Goal: Answer question/provide support

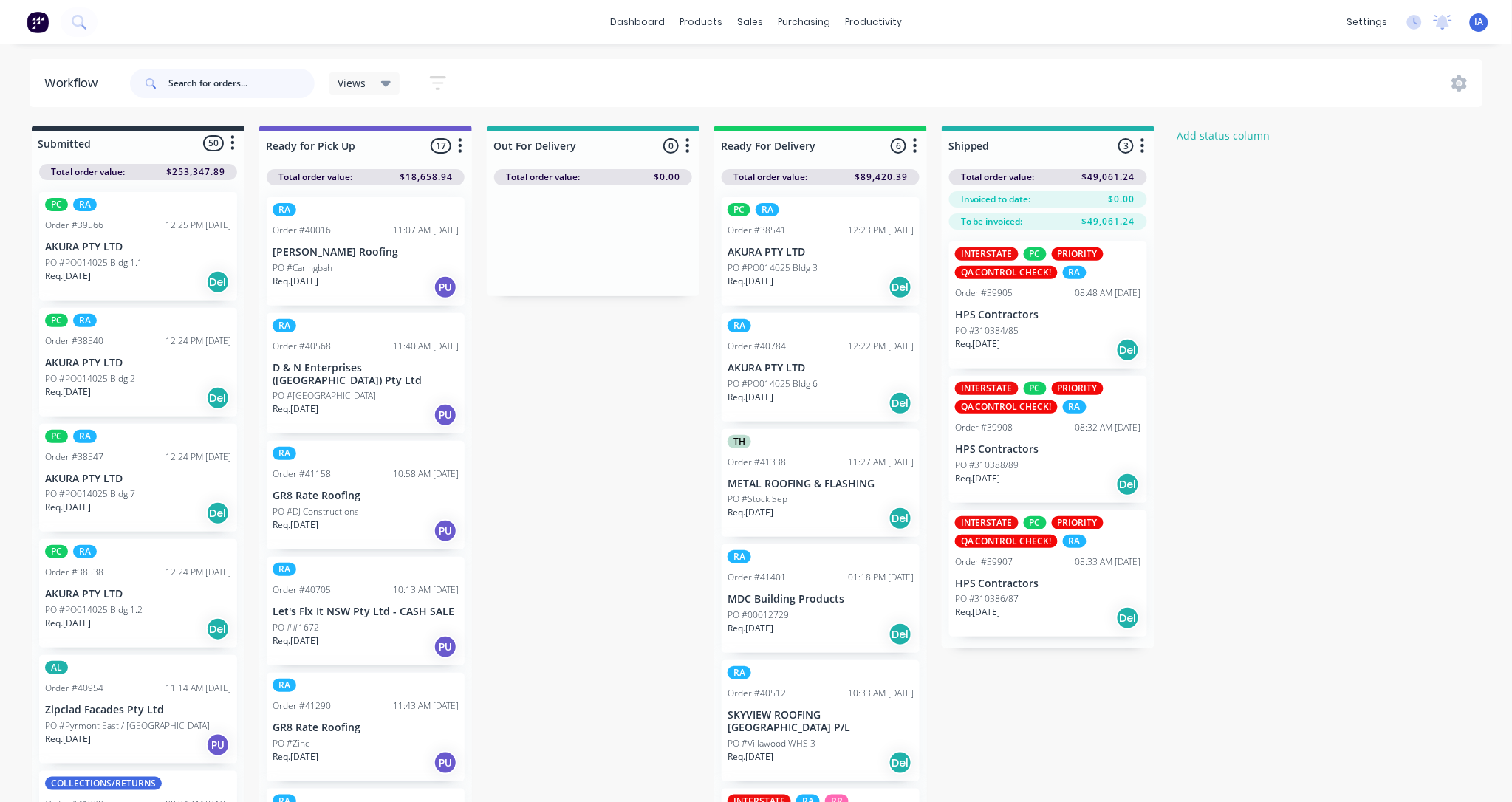
click at [190, 82] on input "text" at bounding box center [242, 84] width 147 height 29
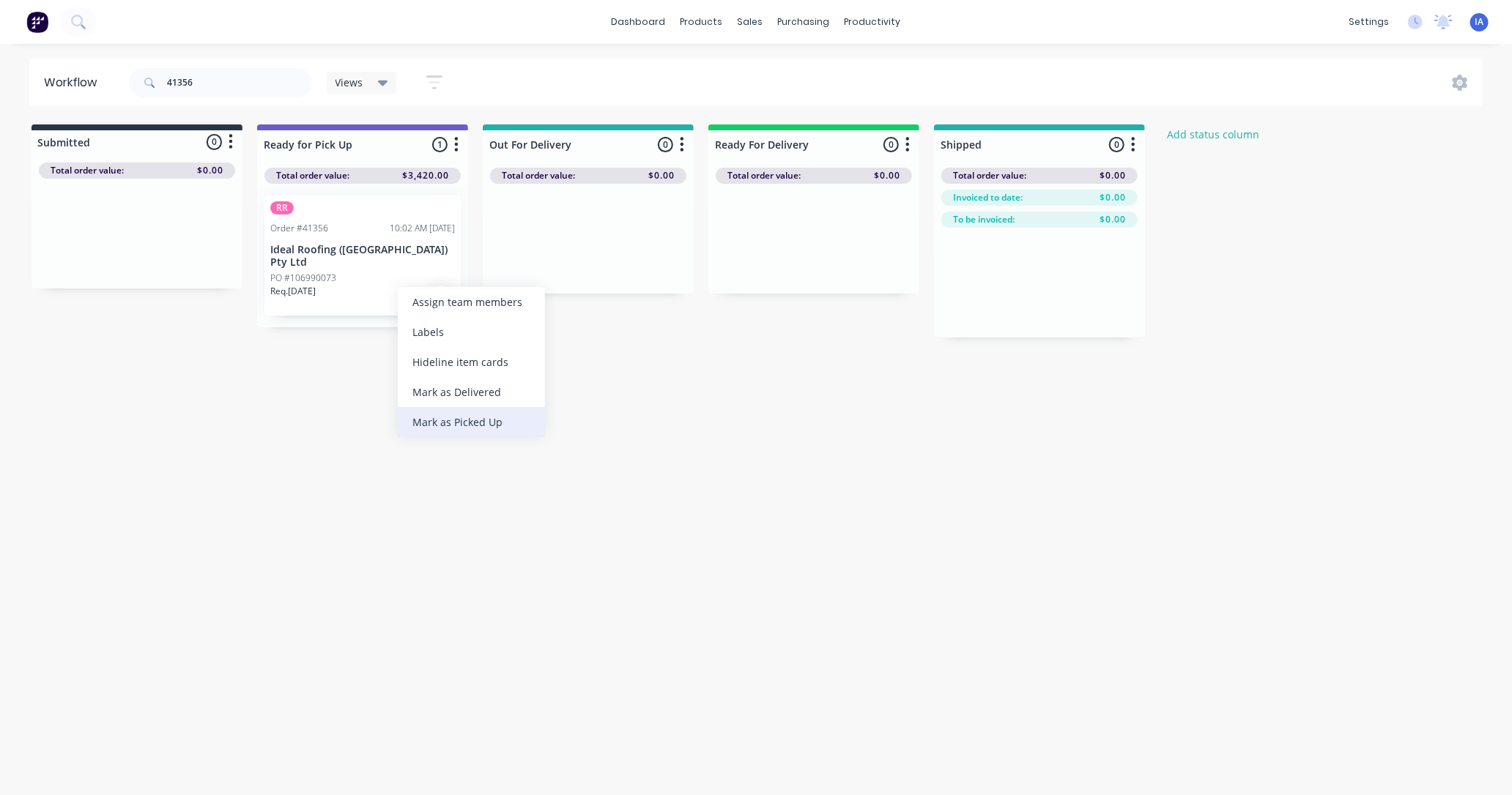
click at [472, 421] on div "Mark as Picked Up" at bounding box center [471, 421] width 147 height 30
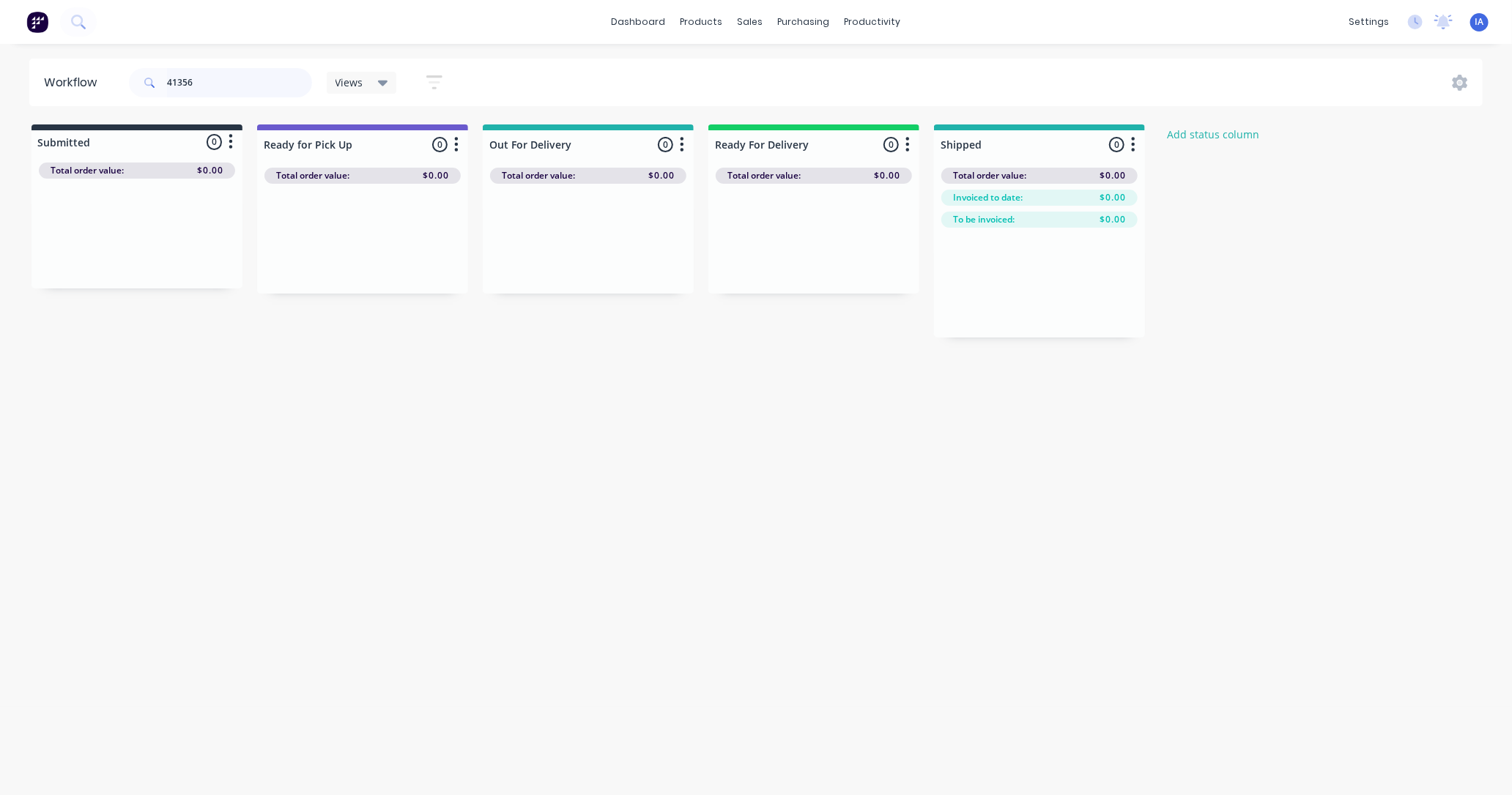
click at [217, 85] on input "41356" at bounding box center [240, 83] width 145 height 29
type input "4"
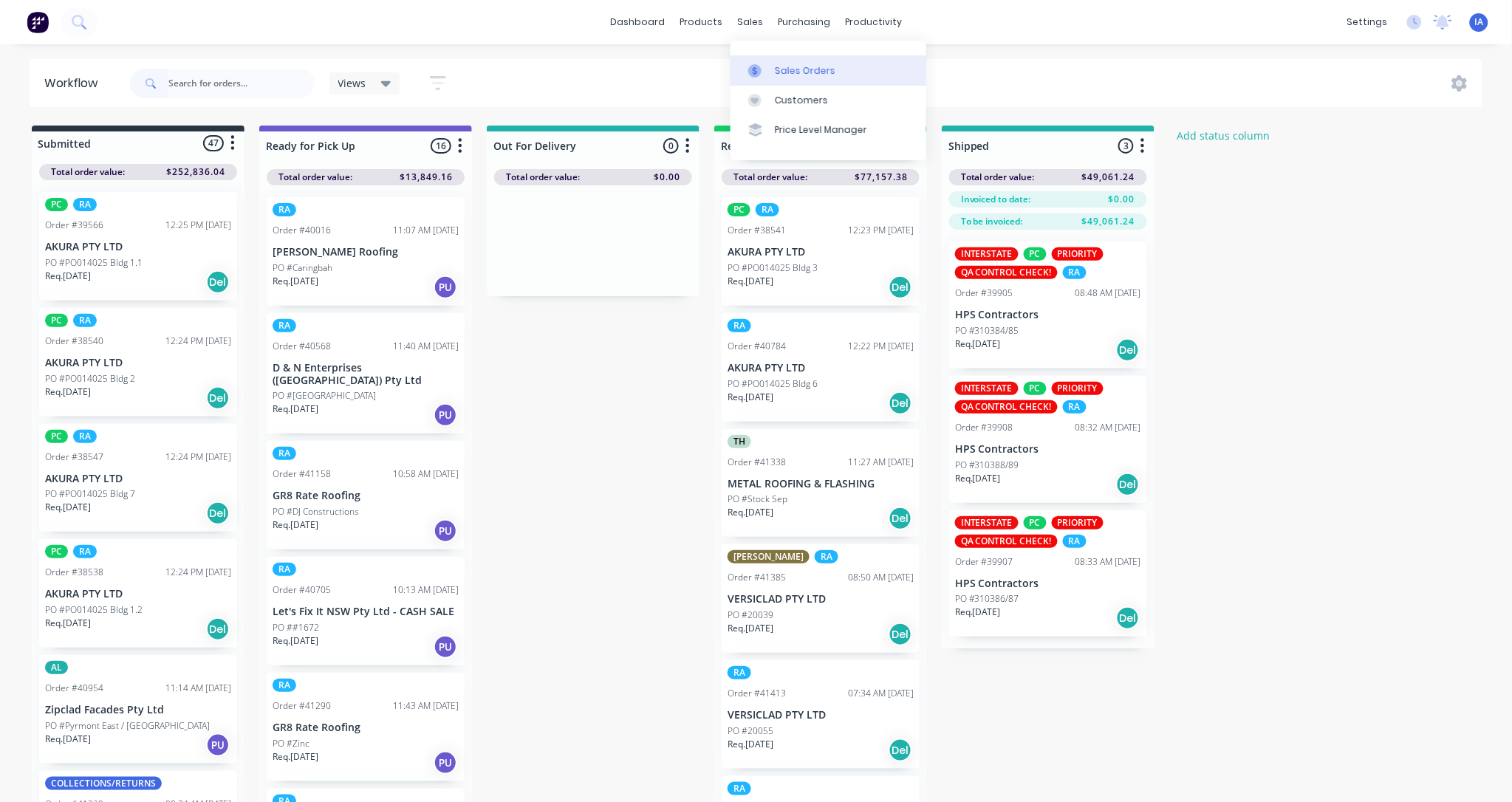
click at [833, 67] on link "Sales Orders" at bounding box center [828, 70] width 196 height 29
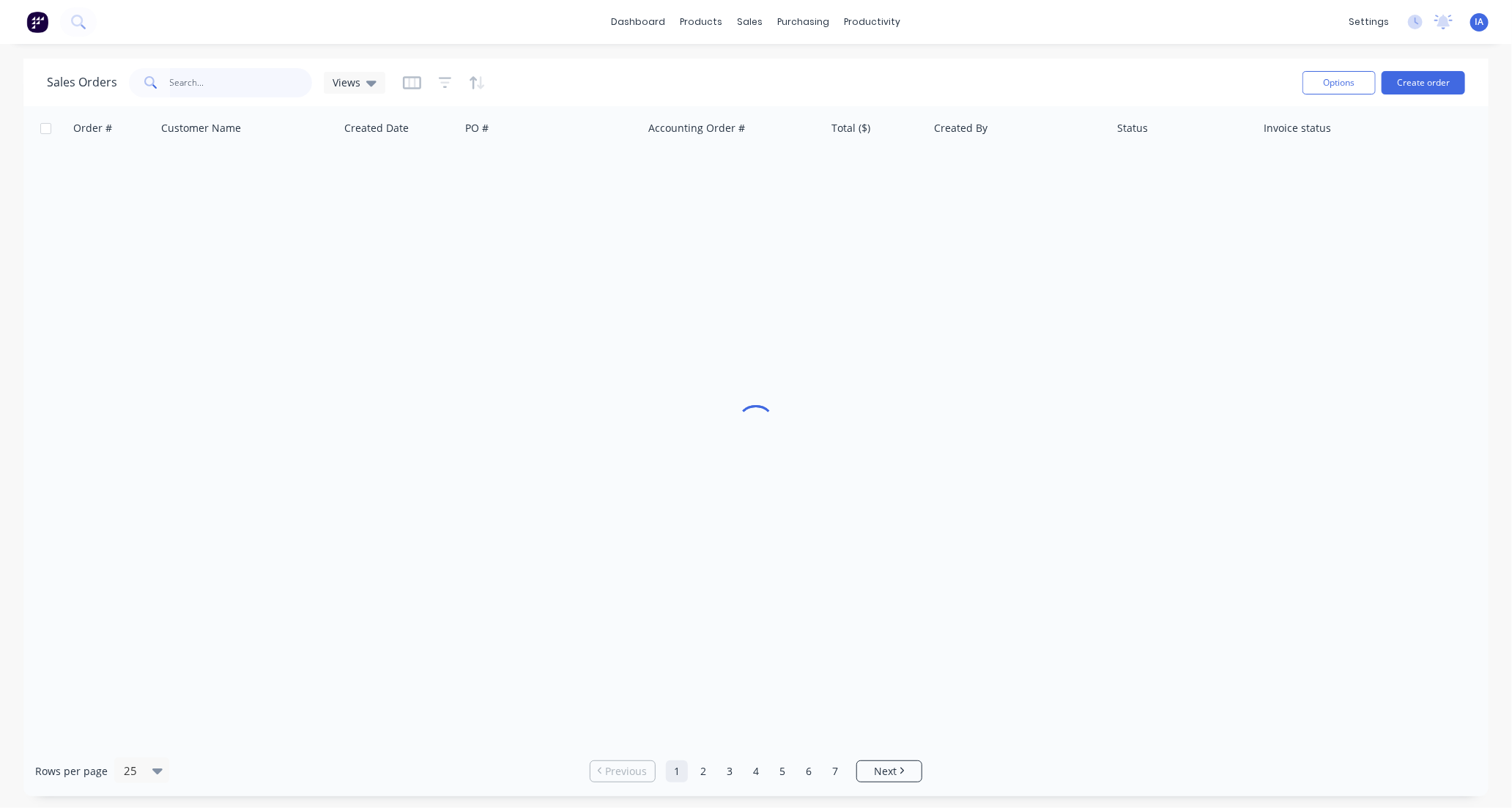
click at [221, 81] on input "text" at bounding box center [241, 83] width 143 height 29
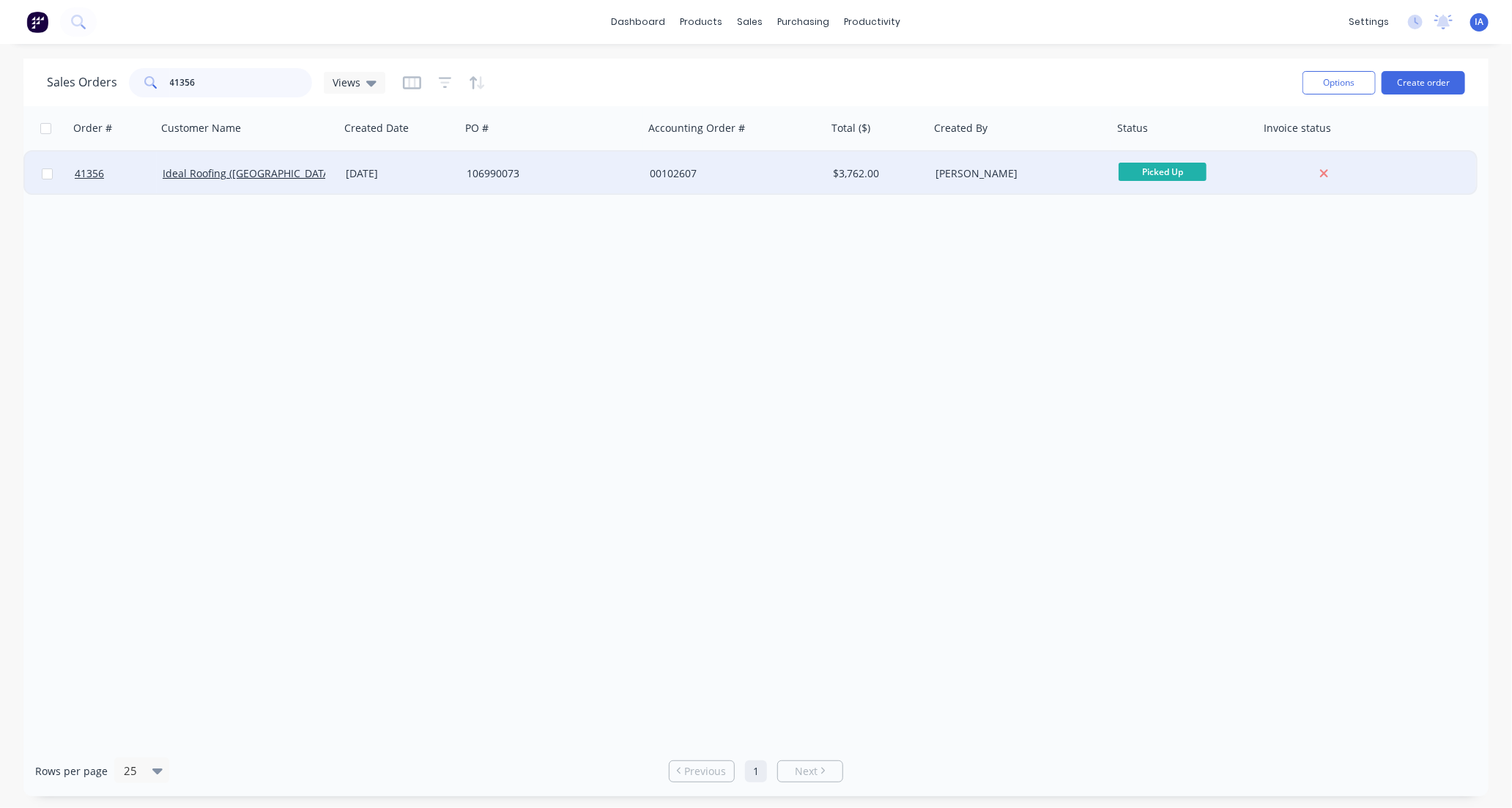
type input "41356"
click at [429, 180] on div "[DATE]" at bounding box center [400, 174] width 121 height 44
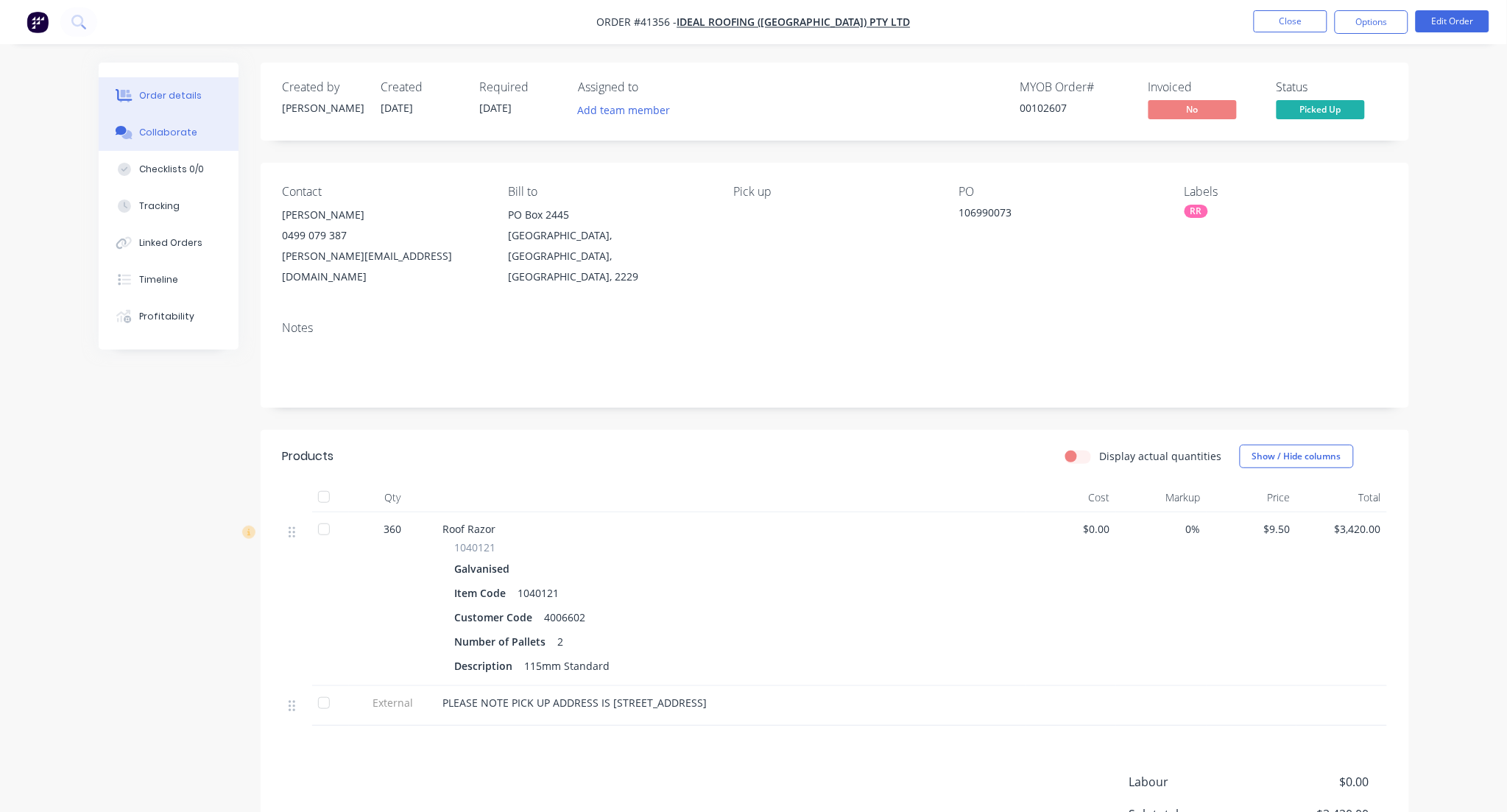
click at [152, 130] on div "Collaborate" at bounding box center [167, 132] width 58 height 13
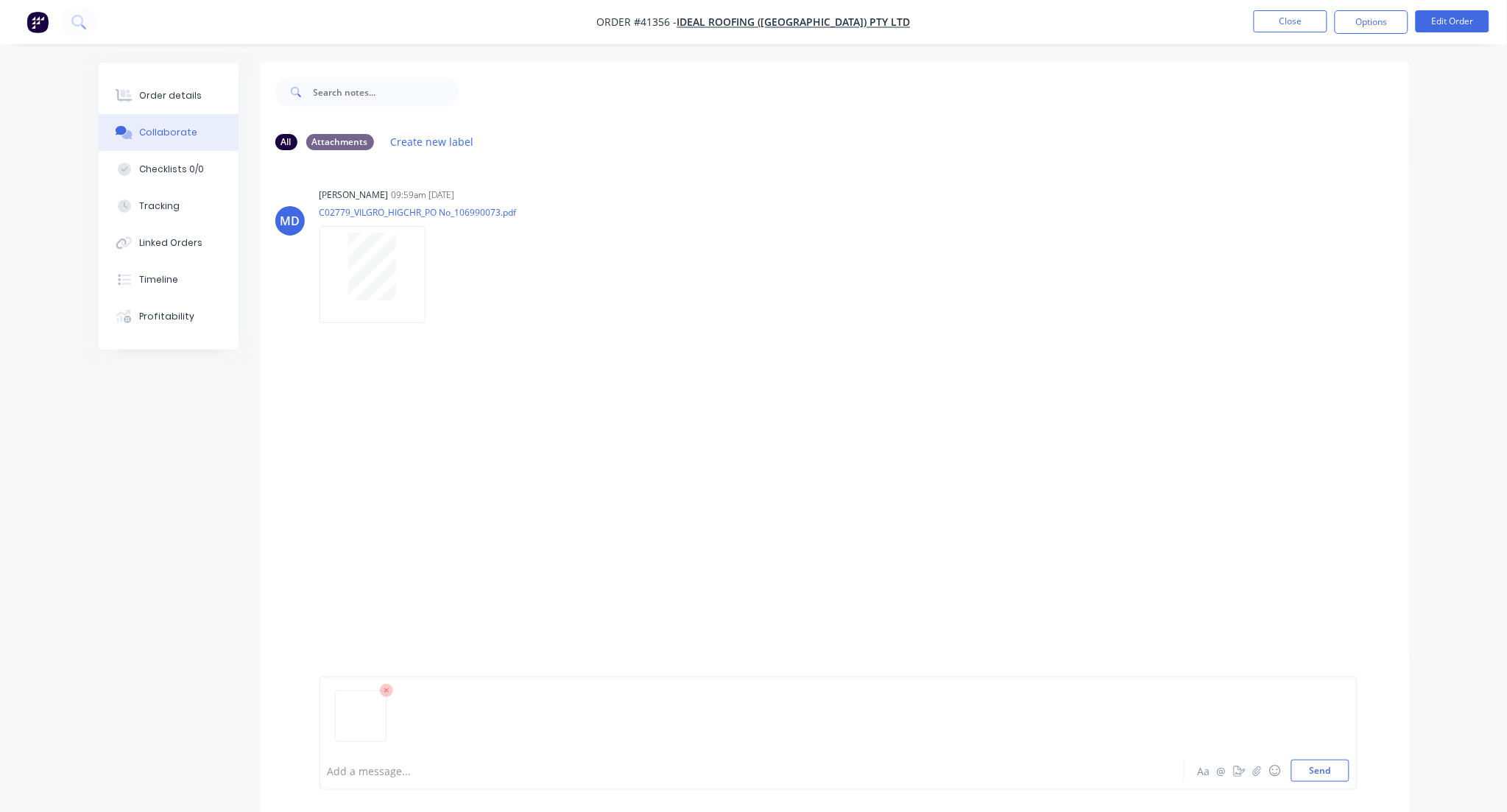
click at [372, 697] on img at bounding box center [360, 697] width 38 height 0
click at [1328, 771] on button "Send" at bounding box center [1320, 770] width 58 height 22
click at [1292, 20] on button "Close" at bounding box center [1291, 21] width 73 height 22
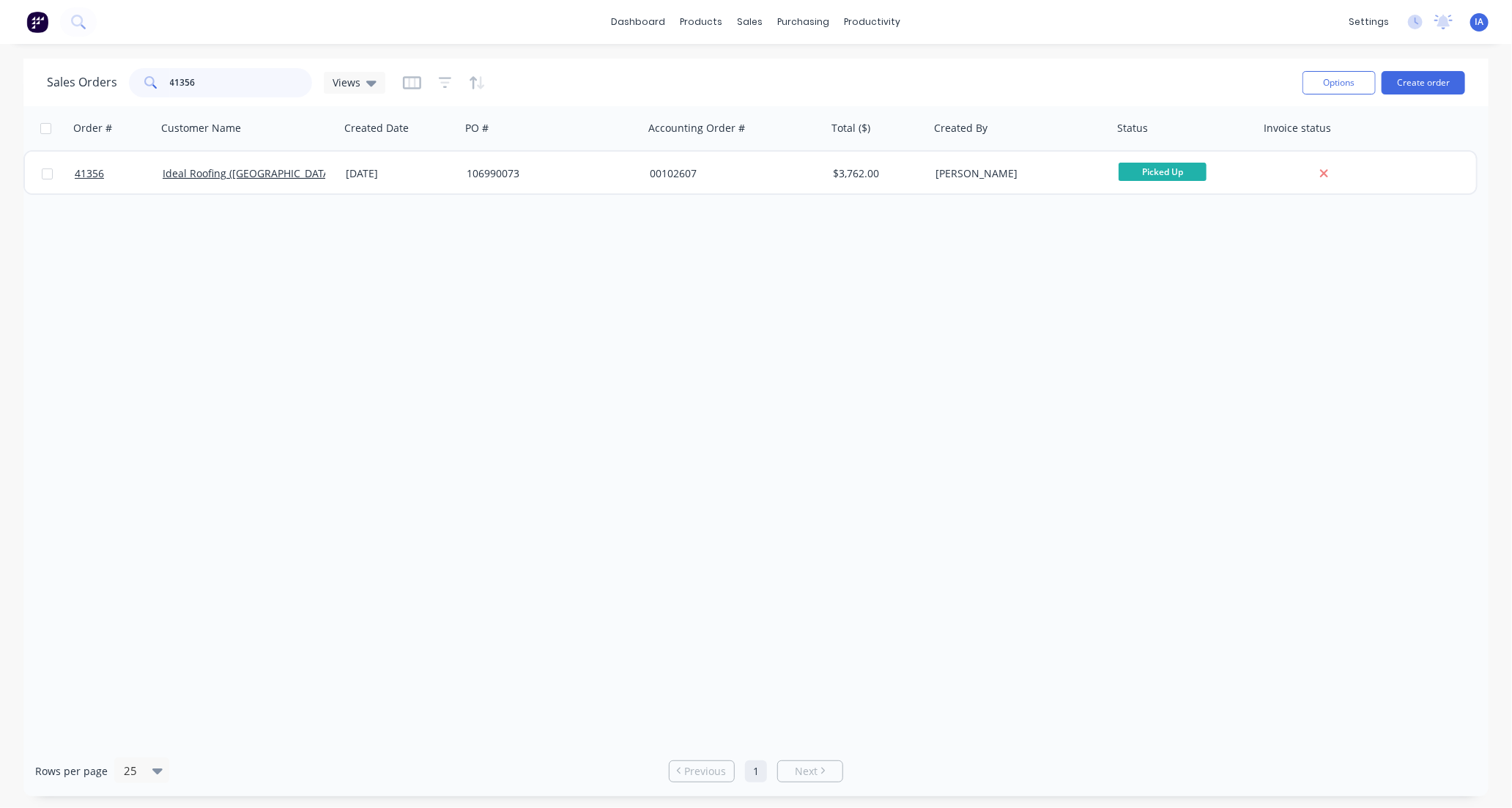
click at [205, 84] on input "41356" at bounding box center [241, 83] width 143 height 29
type input "4"
